Goal: Information Seeking & Learning: Find specific page/section

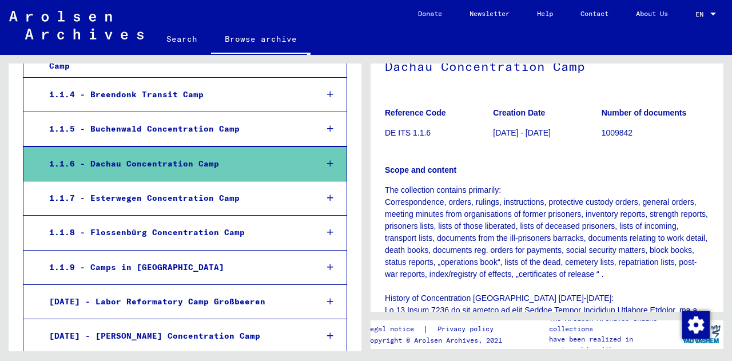
scroll to position [338, 0]
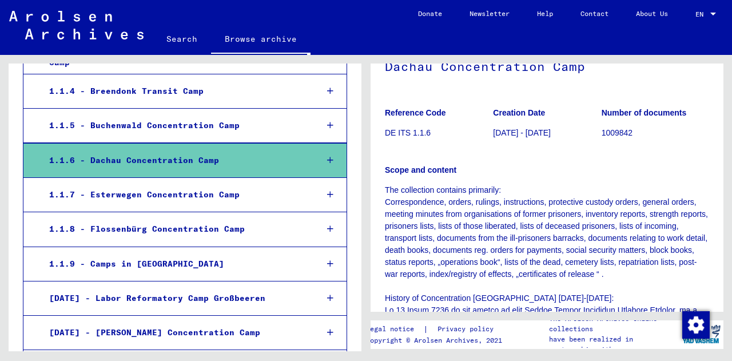
click at [327, 156] on icon at bounding box center [330, 160] width 6 height 8
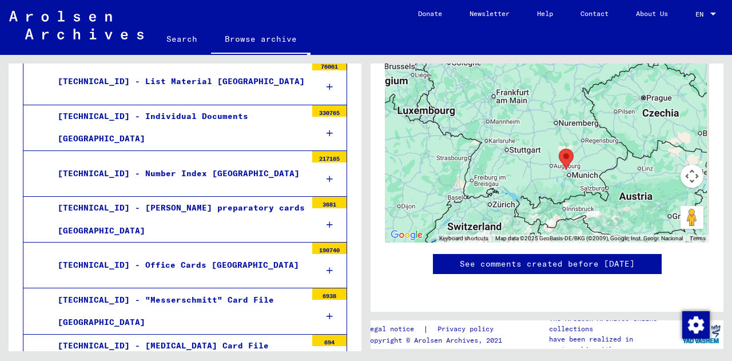
scroll to position [503, 0]
click at [165, 162] on div "[TECHNICAL_ID] - Number Index [GEOGRAPHIC_DATA]" at bounding box center [177, 173] width 257 height 22
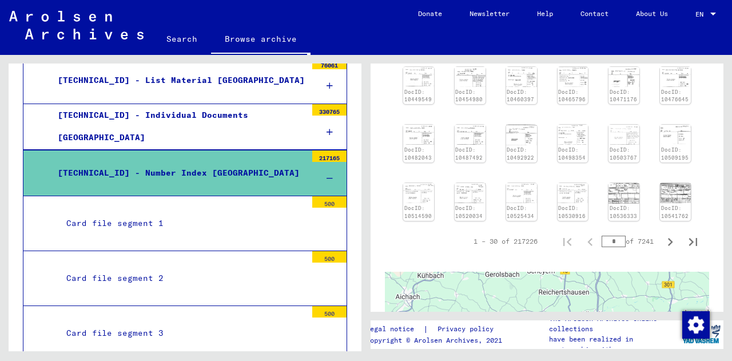
scroll to position [319, 0]
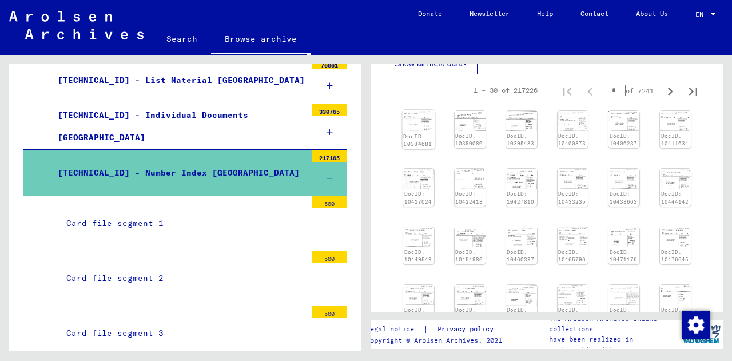
click at [411, 122] on img at bounding box center [419, 120] width 33 height 21
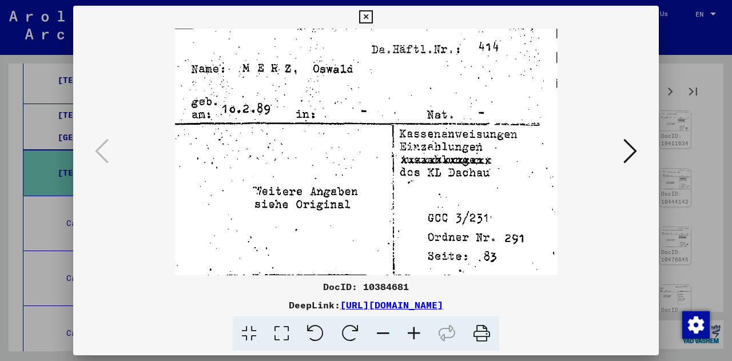
click at [629, 146] on icon at bounding box center [631, 150] width 14 height 27
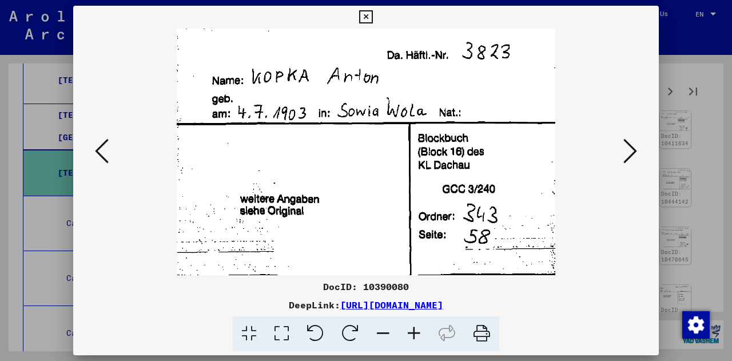
click at [629, 146] on icon at bounding box center [631, 150] width 14 height 27
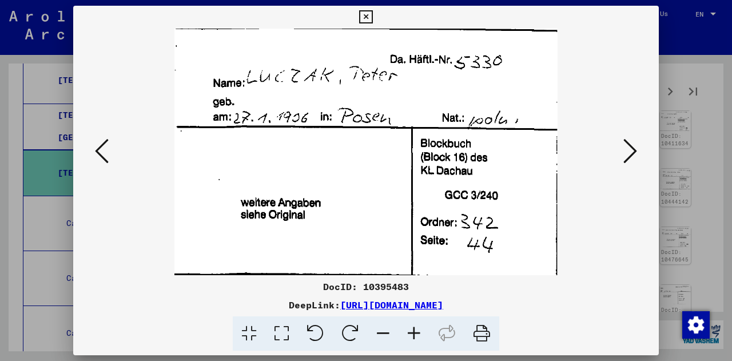
click at [629, 146] on icon at bounding box center [631, 150] width 14 height 27
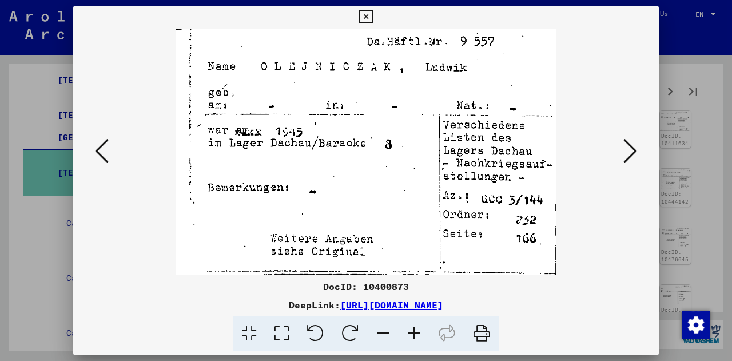
click at [629, 146] on icon at bounding box center [631, 150] width 14 height 27
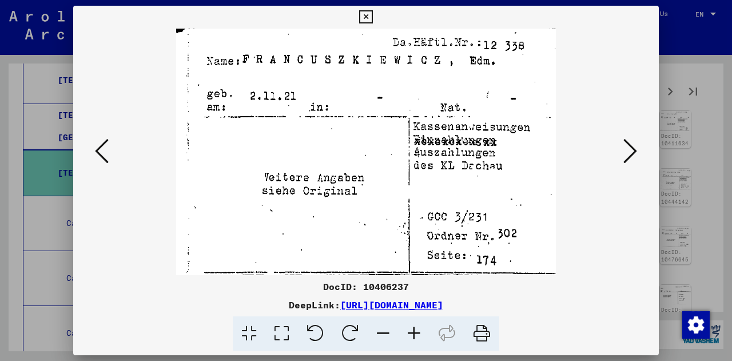
click at [629, 146] on icon at bounding box center [631, 150] width 14 height 27
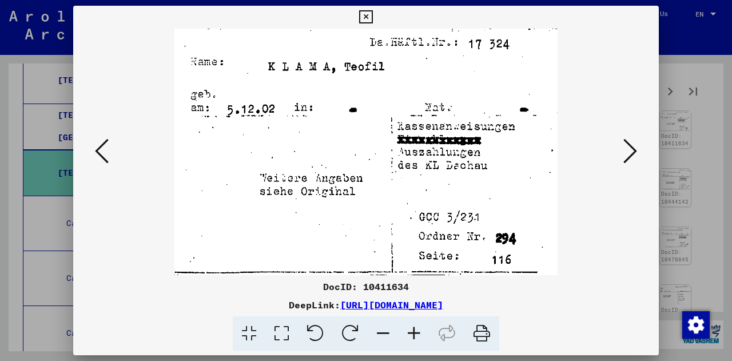
click at [629, 146] on icon at bounding box center [631, 150] width 14 height 27
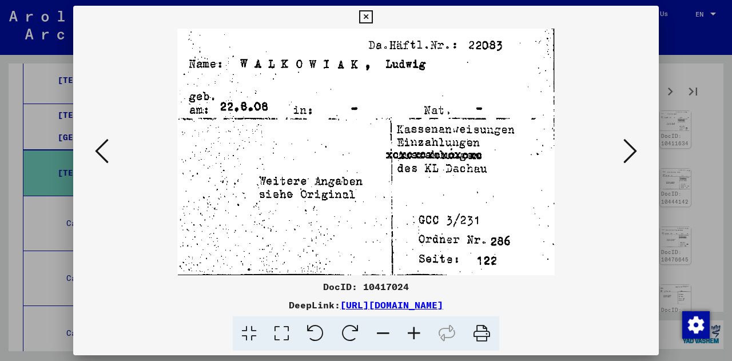
click at [629, 146] on icon at bounding box center [631, 150] width 14 height 27
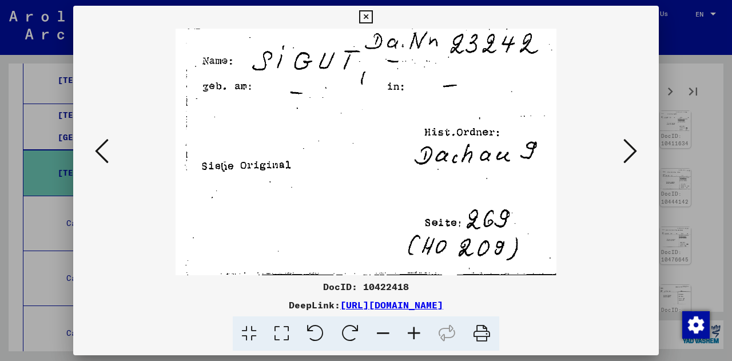
click at [629, 146] on icon at bounding box center [631, 150] width 14 height 27
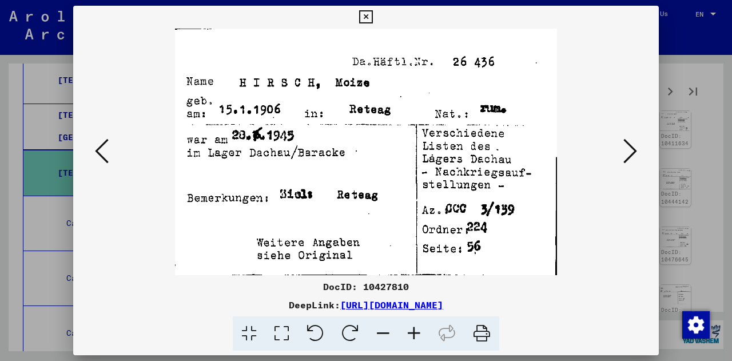
click at [629, 146] on icon at bounding box center [631, 150] width 14 height 27
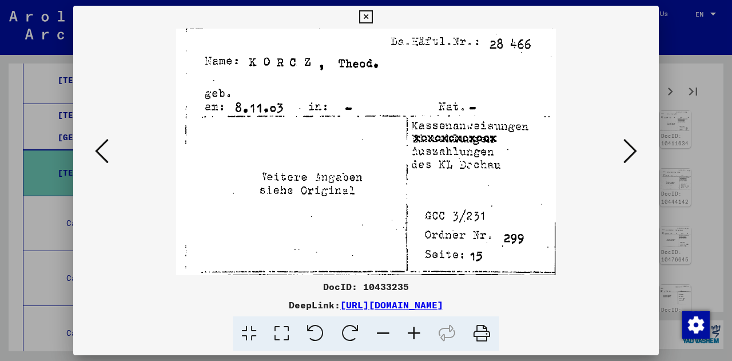
click at [629, 146] on icon at bounding box center [631, 150] width 14 height 27
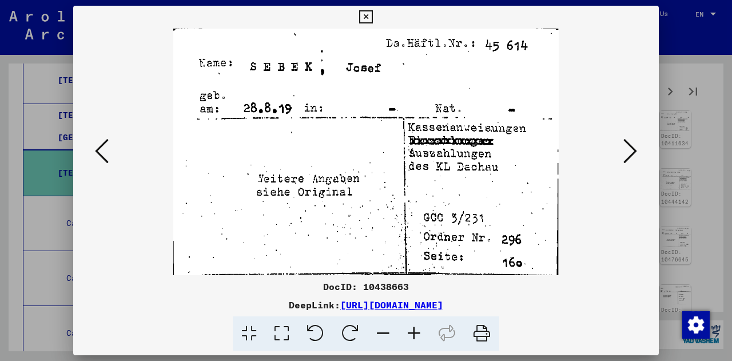
click at [629, 146] on icon at bounding box center [631, 150] width 14 height 27
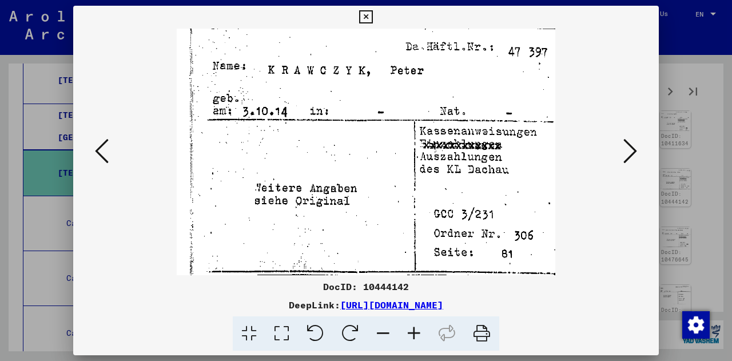
click at [629, 146] on icon at bounding box center [631, 150] width 14 height 27
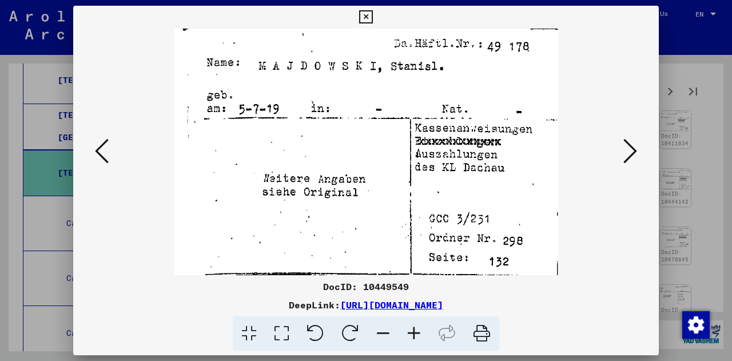
click at [629, 146] on icon at bounding box center [631, 150] width 14 height 27
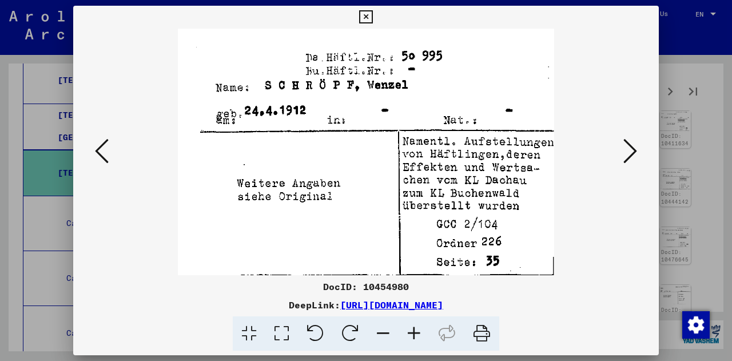
click at [110, 154] on button at bounding box center [102, 152] width 21 height 33
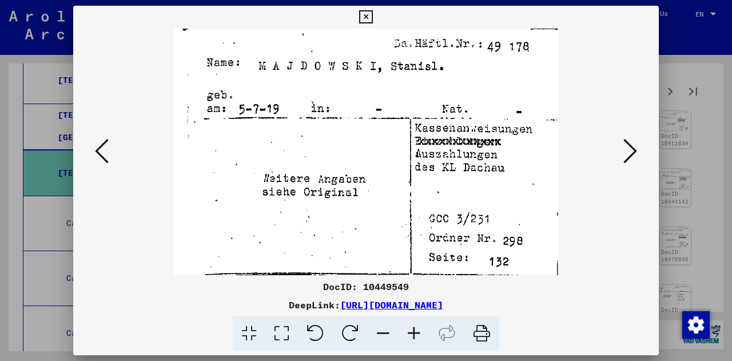
click at [626, 155] on icon at bounding box center [631, 150] width 14 height 27
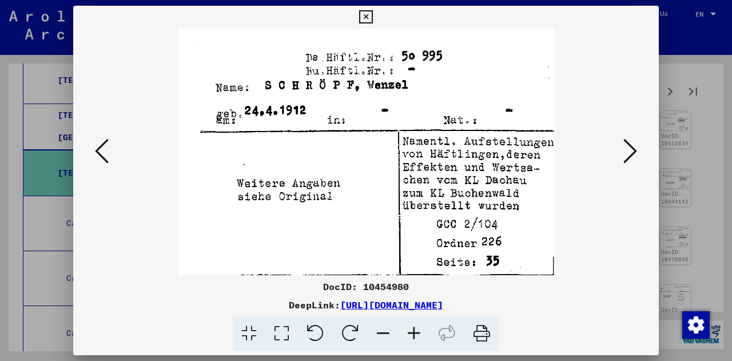
click at [626, 155] on icon at bounding box center [631, 150] width 14 height 27
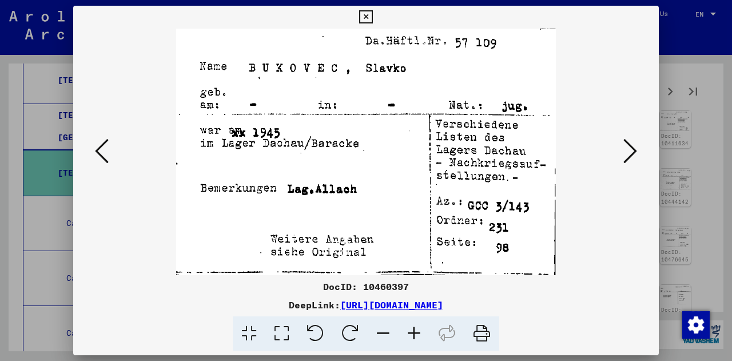
click at [626, 155] on icon at bounding box center [631, 150] width 14 height 27
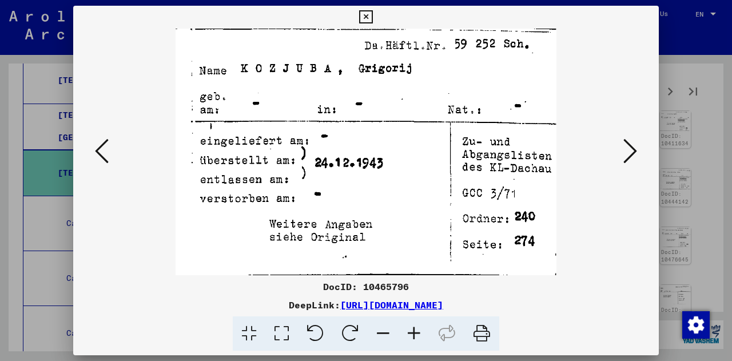
click at [626, 155] on icon at bounding box center [631, 150] width 14 height 27
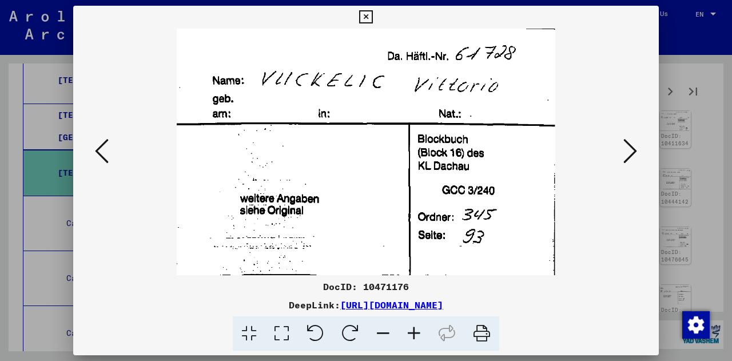
click at [626, 155] on icon at bounding box center [631, 150] width 14 height 27
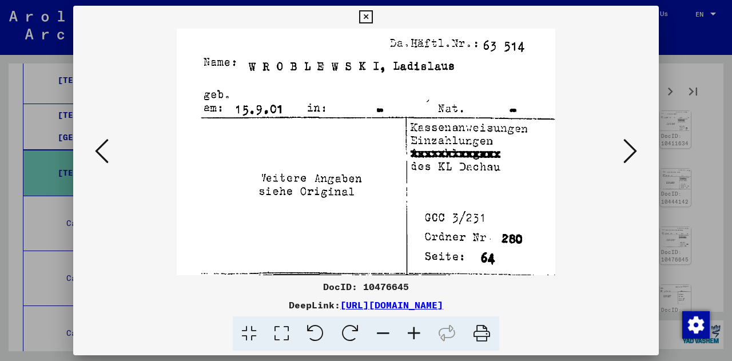
click at [626, 155] on icon at bounding box center [631, 150] width 14 height 27
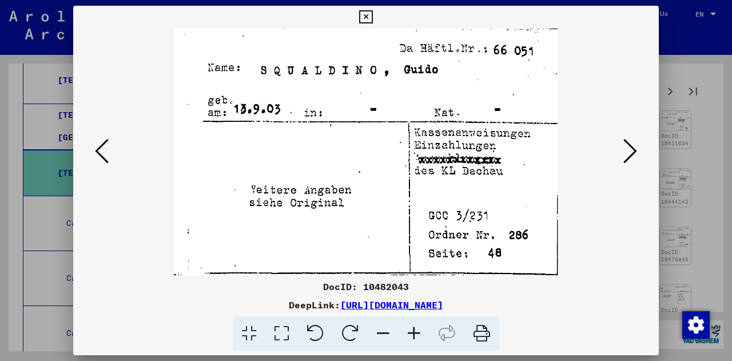
click at [626, 155] on icon at bounding box center [631, 150] width 14 height 27
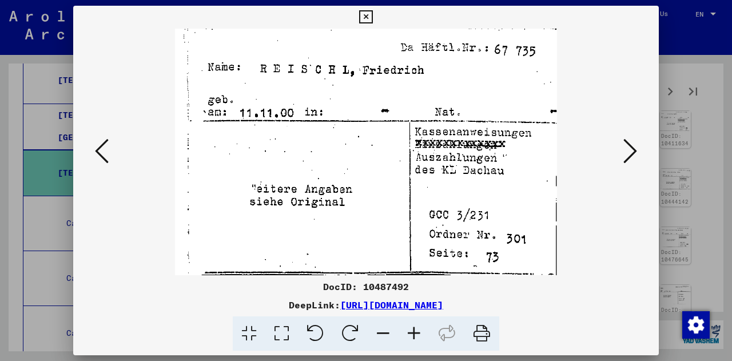
click at [626, 155] on icon at bounding box center [631, 150] width 14 height 27
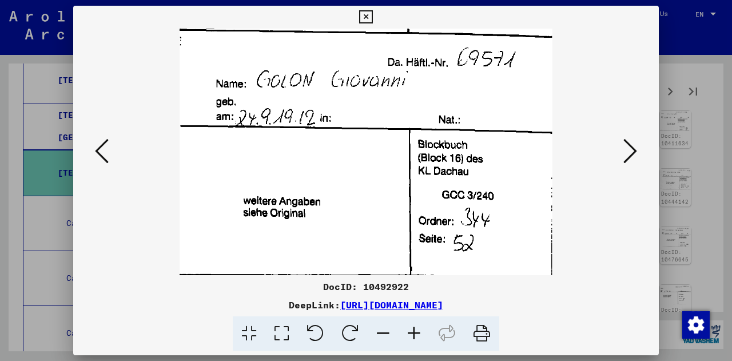
click at [626, 155] on icon at bounding box center [631, 150] width 14 height 27
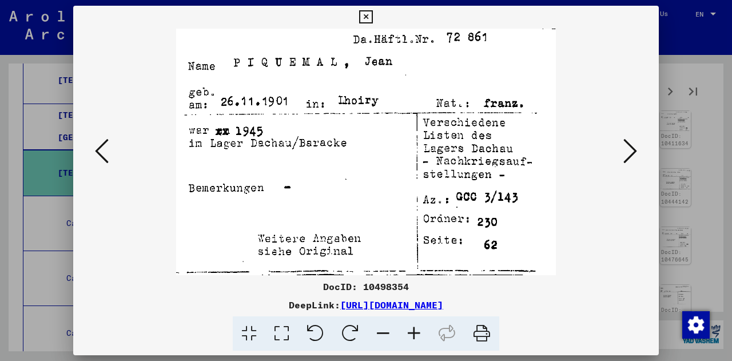
click at [626, 155] on icon at bounding box center [631, 150] width 14 height 27
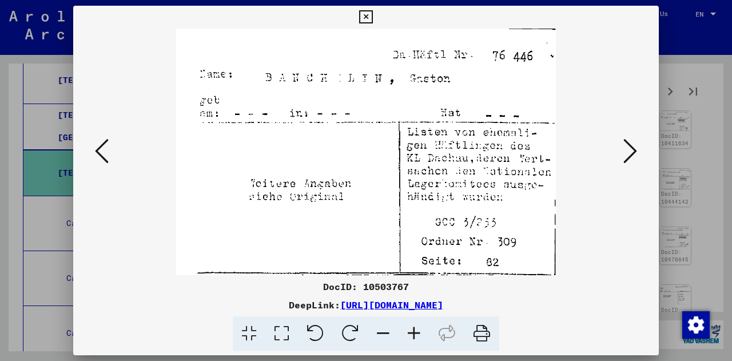
click at [626, 155] on icon at bounding box center [631, 150] width 14 height 27
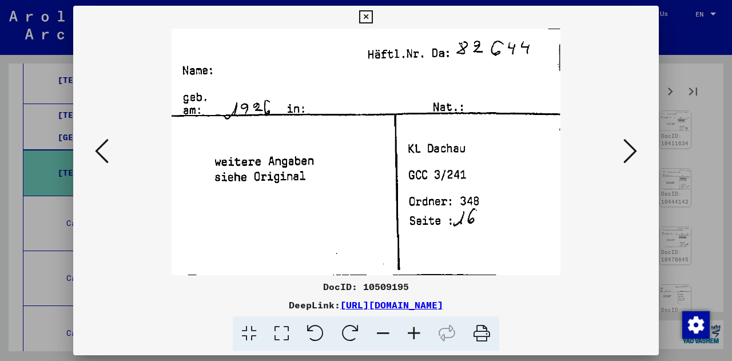
click at [626, 155] on icon at bounding box center [631, 150] width 14 height 27
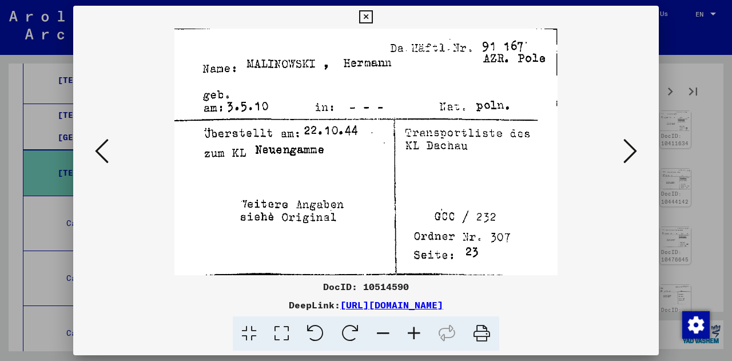
click at [626, 155] on icon at bounding box center [631, 150] width 14 height 27
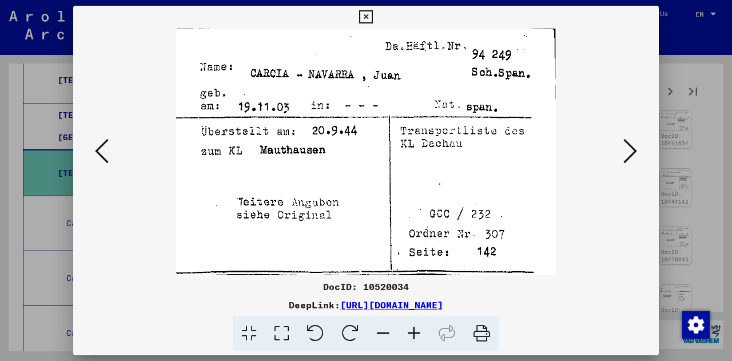
click at [626, 155] on icon at bounding box center [631, 150] width 14 height 27
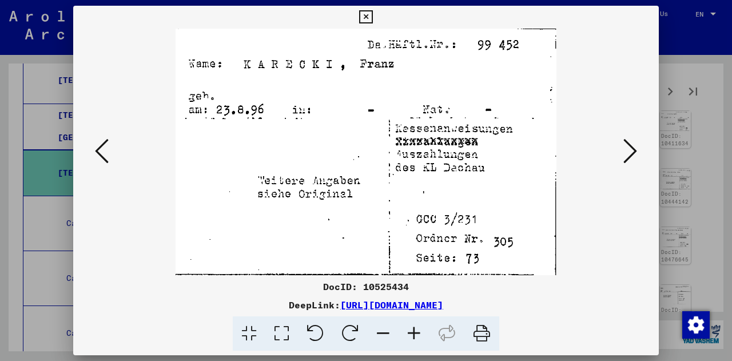
click at [626, 155] on icon at bounding box center [631, 150] width 14 height 27
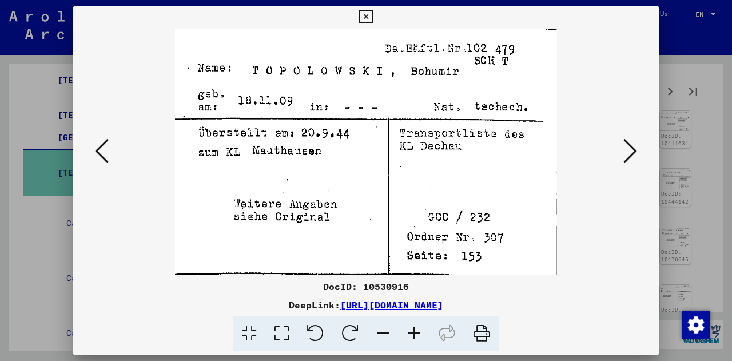
click at [626, 155] on icon at bounding box center [631, 150] width 14 height 27
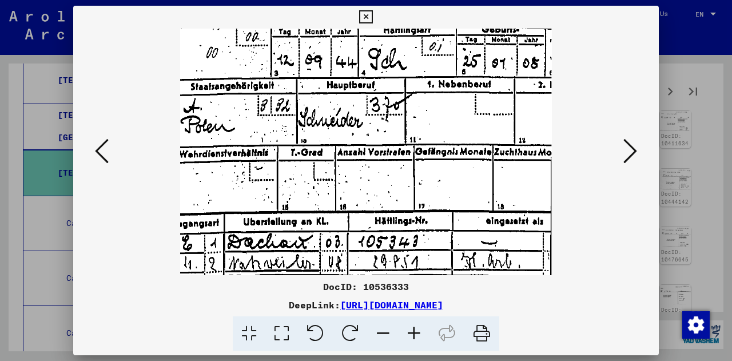
click at [626, 155] on icon at bounding box center [631, 150] width 14 height 27
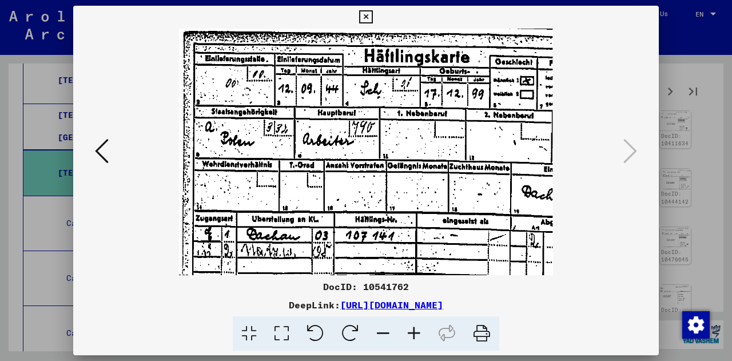
click at [359, 14] on icon at bounding box center [365, 17] width 13 height 14
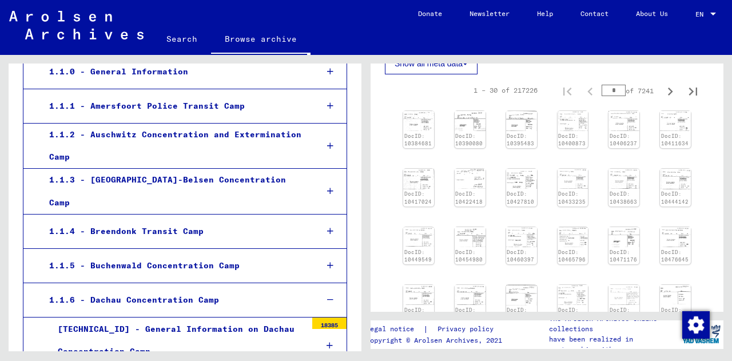
scroll to position [0, 0]
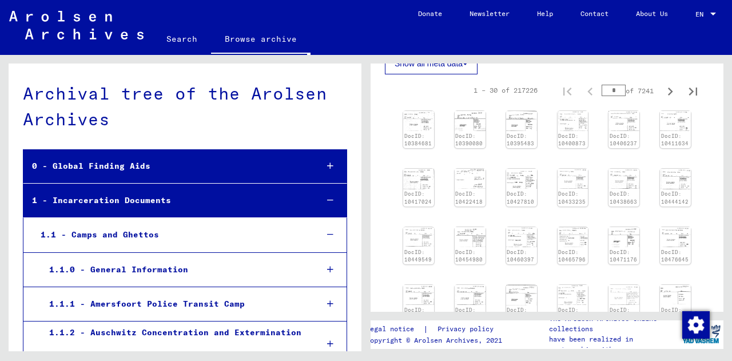
click at [169, 37] on link "Search" at bounding box center [182, 38] width 58 height 27
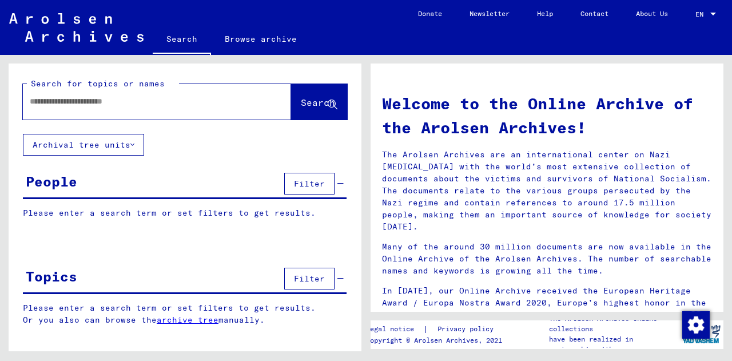
click at [82, 100] on input "text" at bounding box center [143, 102] width 227 height 12
type input "******"
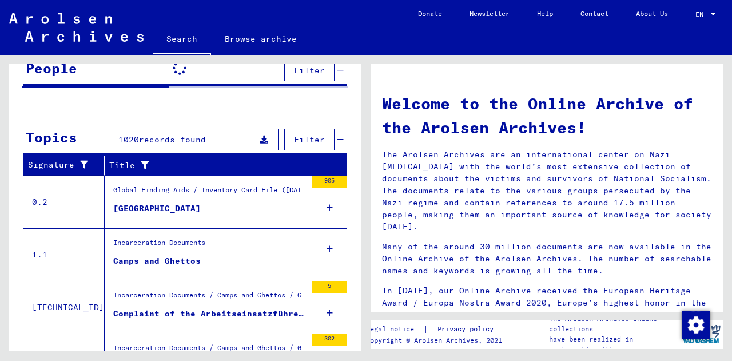
scroll to position [114, 0]
